Goal: Task Accomplishment & Management: Manage account settings

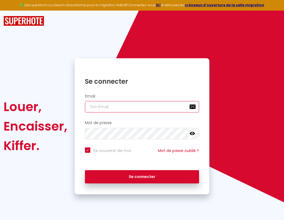
type input "l"
checkbox input "true"
type input "le"
checkbox input "true"
type input "les"
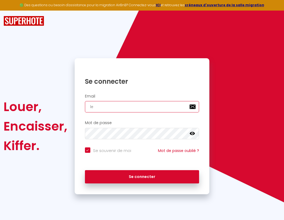
checkbox input "true"
type input "lesp"
checkbox input "true"
type input "lespa"
checkbox input "true"
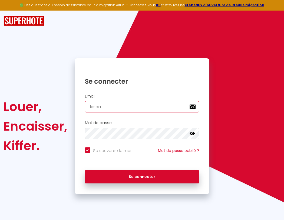
type input "lespac"
checkbox input "true"
type input "l"
checkbox input "true"
type input "le"
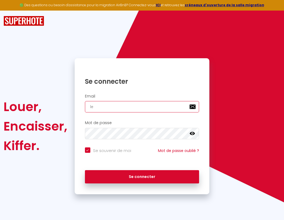
checkbox input "true"
type input "les"
checkbox input "true"
type input "lesp"
checkbox input "true"
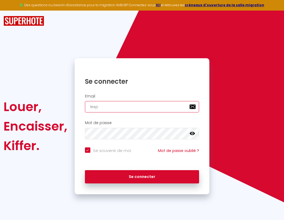
type input "lespa"
checkbox input "true"
type input "lespac"
checkbox input "true"
type input "lespace"
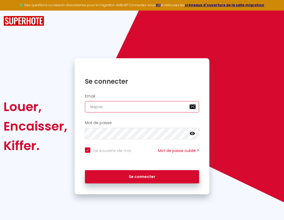
checkbox input "true"
type input "l"
checkbox input "true"
type input "le"
checkbox input "true"
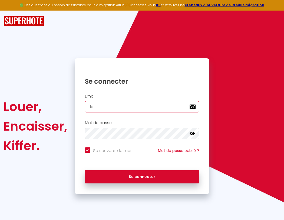
type input "les"
checkbox input "true"
type input "lesp"
checkbox input "true"
type input "lespacedete"
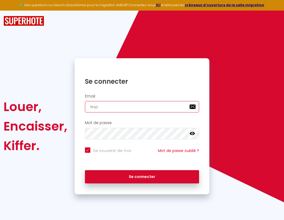
checkbox input "true"
type input "lespa"
checkbox input "true"
type input "lespacedeten"
checkbox input "true"
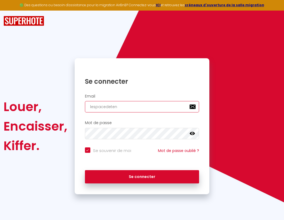
type input "lespac"
checkbox input "true"
